Goal: Navigation & Orientation: Find specific page/section

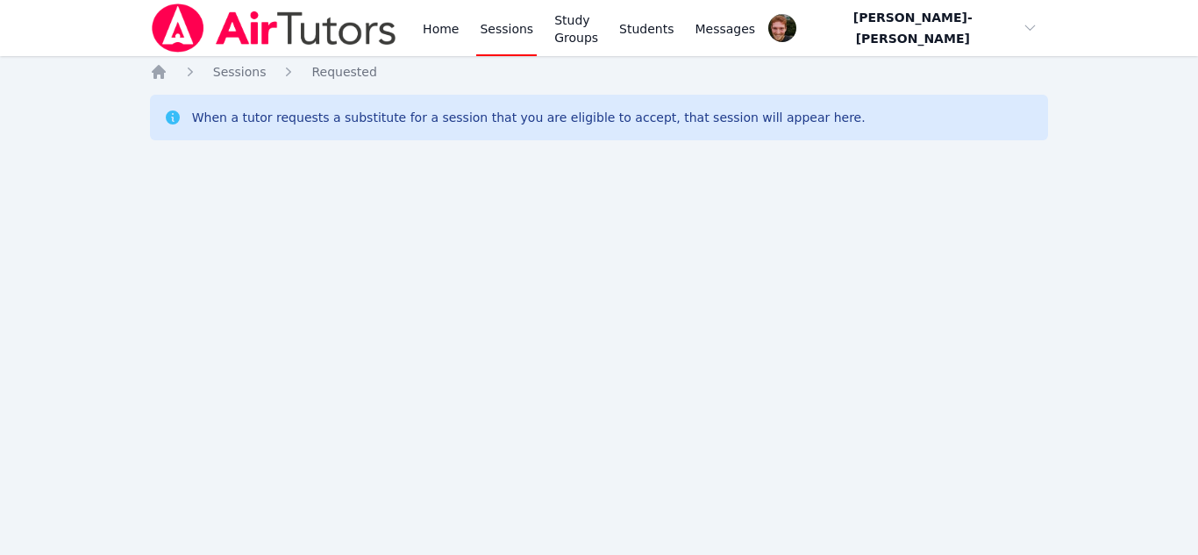
click at [390, 199] on div "Home Sessions Study Groups Students Messages Open user menu Vincent Astray-Cane…" at bounding box center [599, 277] width 1198 height 555
